Goal: Use online tool/utility: Utilize a website feature to perform a specific function

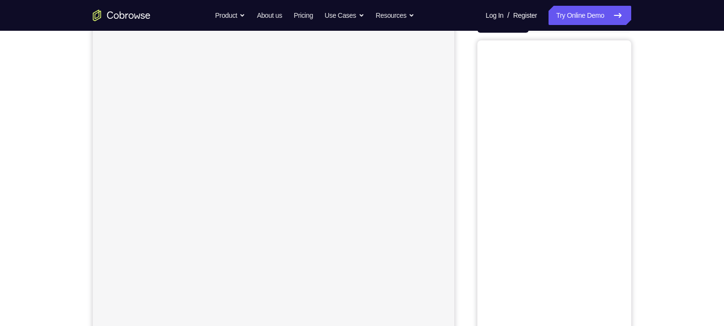
scroll to position [79, 0]
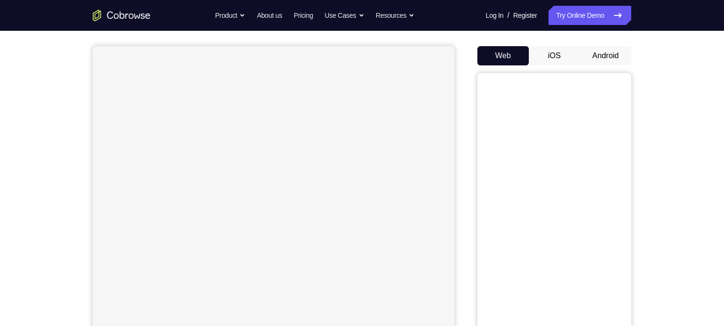
click at [613, 62] on button "Android" at bounding box center [605, 55] width 51 height 19
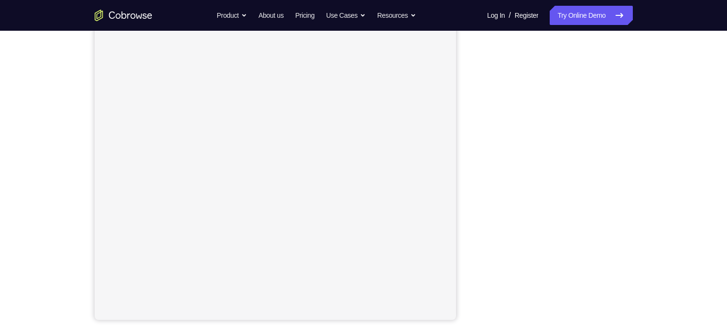
scroll to position [0, 0]
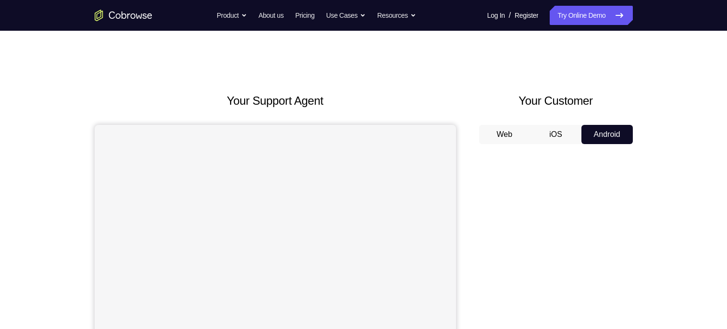
click at [615, 132] on button "Android" at bounding box center [607, 134] width 51 height 19
click at [609, 135] on button "Android" at bounding box center [607, 134] width 51 height 19
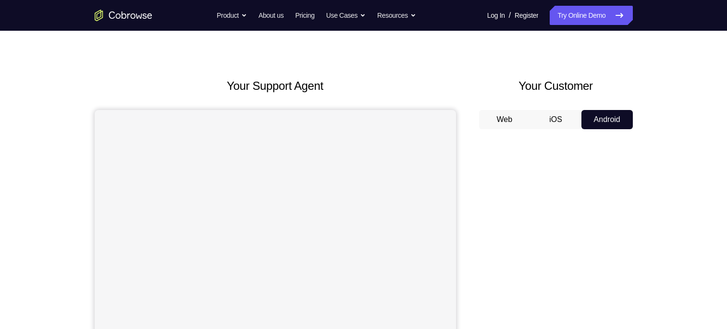
scroll to position [13, 0]
click at [598, 127] on button "Android" at bounding box center [607, 121] width 51 height 19
click at [560, 123] on button "iOS" at bounding box center [555, 121] width 51 height 19
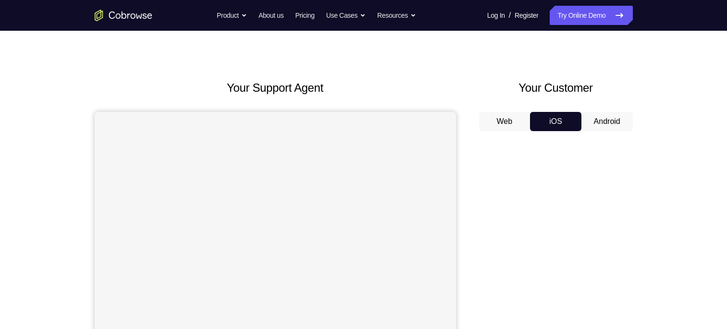
click at [598, 120] on button "Android" at bounding box center [607, 121] width 51 height 19
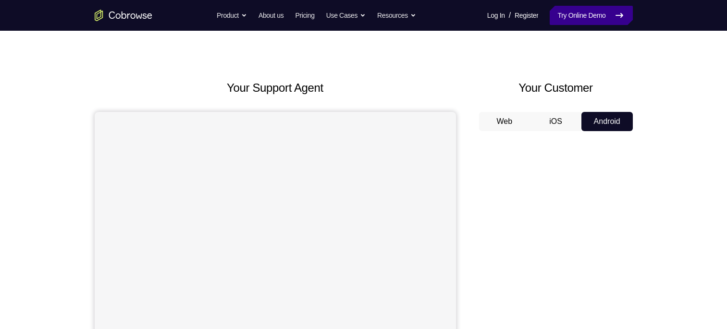
click at [595, 15] on link "Try Online Demo" at bounding box center [591, 15] width 83 height 19
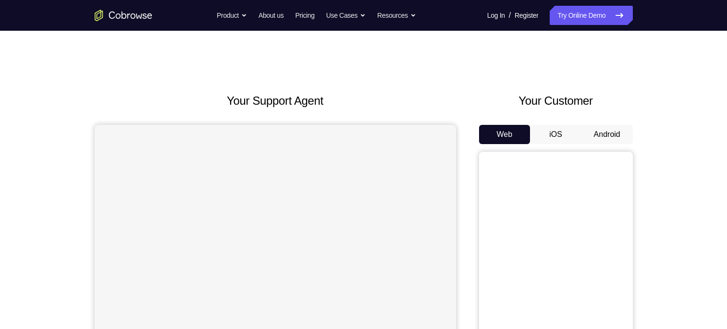
click at [600, 130] on button "Android" at bounding box center [607, 134] width 51 height 19
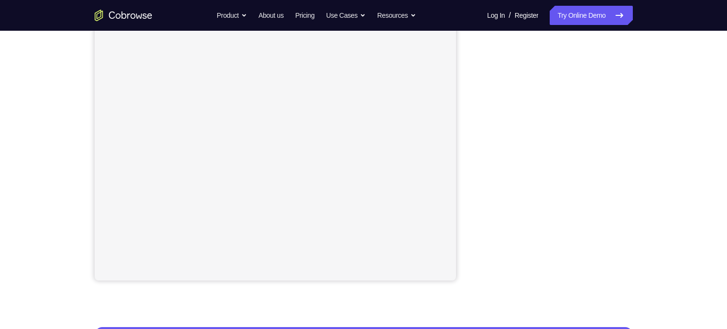
scroll to position [127, 0]
